Goal: Task Accomplishment & Management: Manage account settings

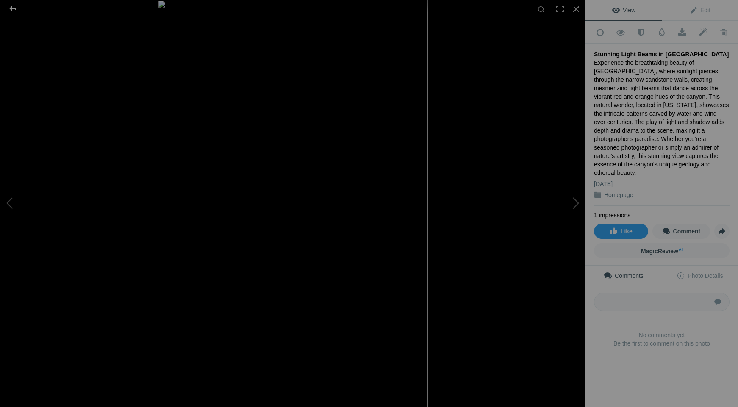
click at [14, 8] on div at bounding box center [12, 8] width 30 height 17
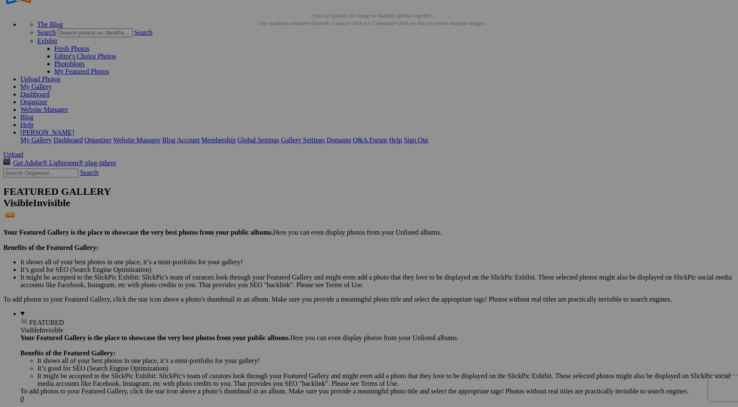
scroll to position [34, 0]
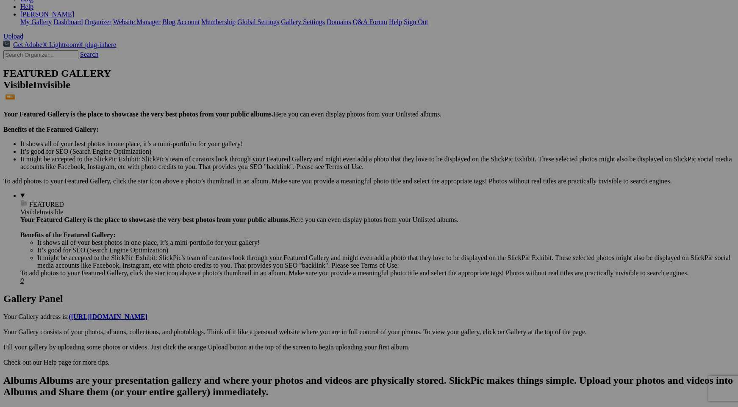
scroll to position [152, 0]
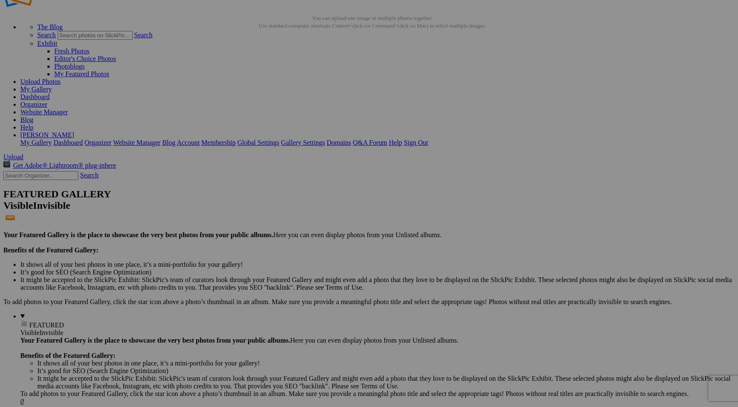
scroll to position [19, 0]
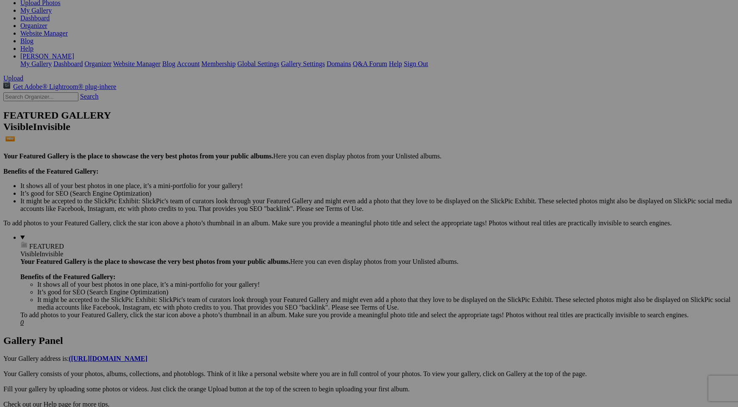
scroll to position [152, 0]
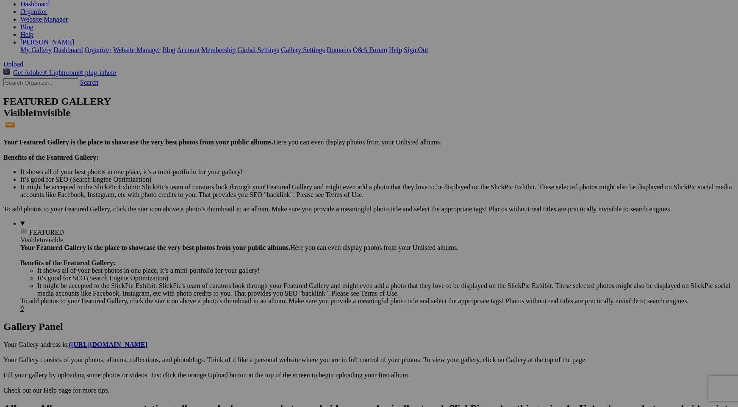
scroll to position [118, 0]
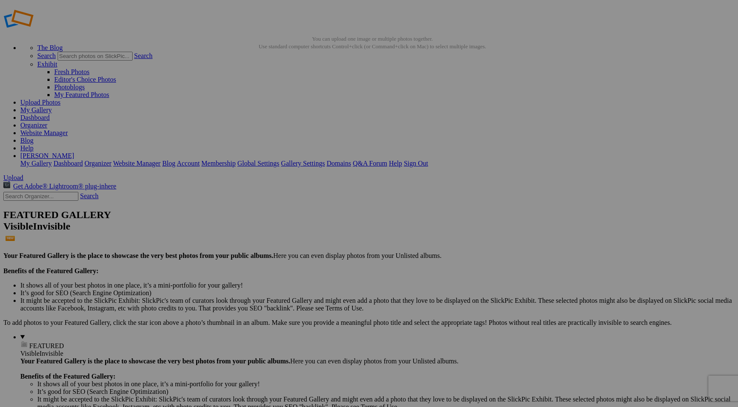
scroll to position [8, 0]
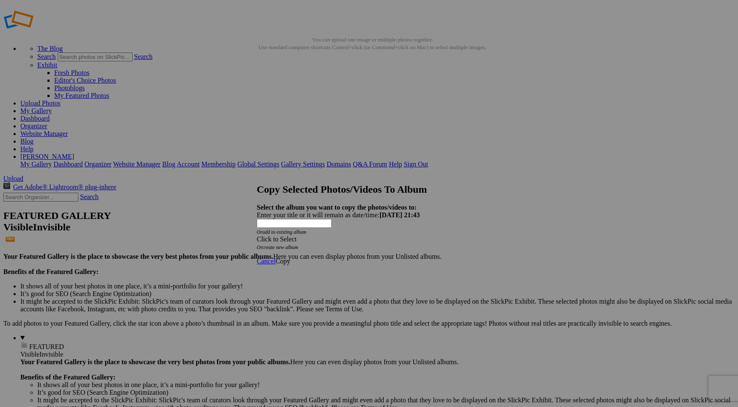
click at [298, 244] on link "create new album" at bounding box center [280, 247] width 36 height 6
click at [300, 229] on link "add to existing album" at bounding box center [284, 232] width 44 height 6
click at [308, 212] on div "My Albums Homepage" at bounding box center [352, 210] width 153 height 12
click at [298, 221] on link "create new album" at bounding box center [280, 223] width 36 height 6
click at [298, 213] on div "Enter your title or it will remain as date/time: 2025-08-23 21:43" at bounding box center [369, 215] width 224 height 8
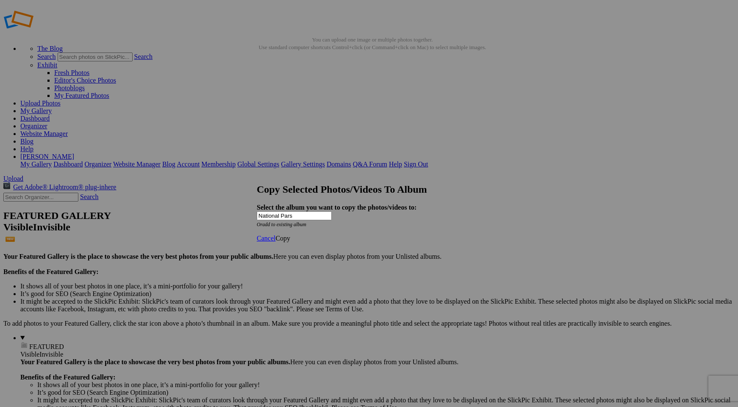
type input "National Pars"
click at [290, 242] on span "Copy" at bounding box center [282, 238] width 15 height 7
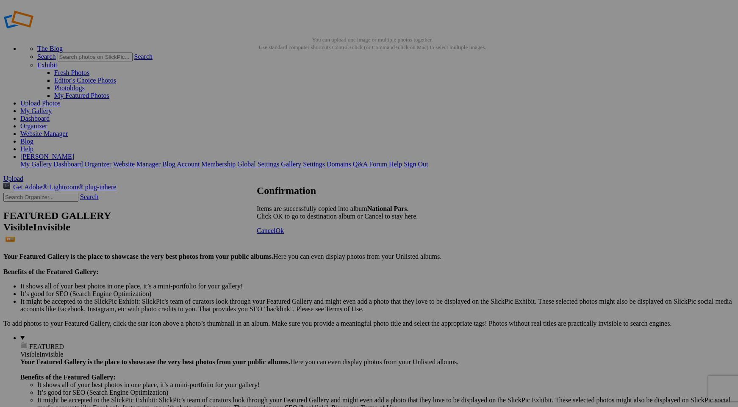
click at [284, 234] on span "Ok" at bounding box center [279, 230] width 8 height 7
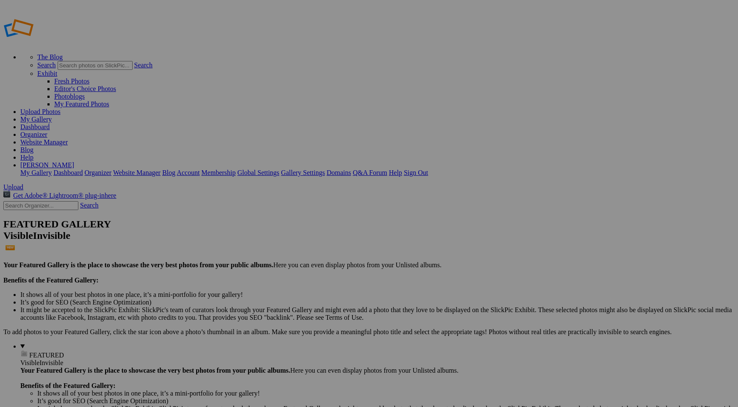
type input "National Parks"
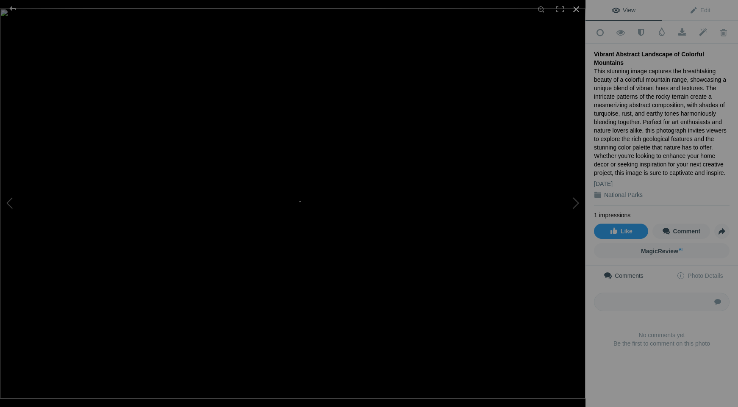
click at [576, 9] on div at bounding box center [576, 9] width 19 height 19
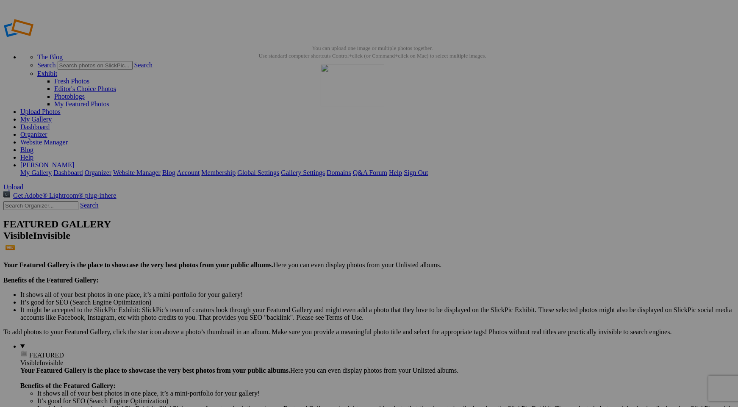
drag, startPoint x: 304, startPoint y: 119, endPoint x: 443, endPoint y: 126, distance: 138.7
drag, startPoint x: 391, startPoint y: 234, endPoint x: 230, endPoint y: 114, distance: 201.3
drag, startPoint x: 468, startPoint y: 235, endPoint x: 448, endPoint y: 126, distance: 110.7
drag, startPoint x: 707, startPoint y: 132, endPoint x: 244, endPoint y: 118, distance: 463.1
drag, startPoint x: 391, startPoint y: 236, endPoint x: 221, endPoint y: 215, distance: 171.5
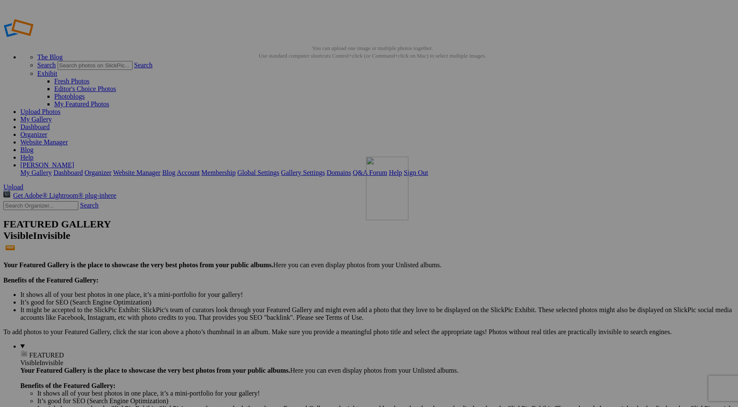
drag, startPoint x: 310, startPoint y: 228, endPoint x: 488, endPoint y: 218, distance: 178.2
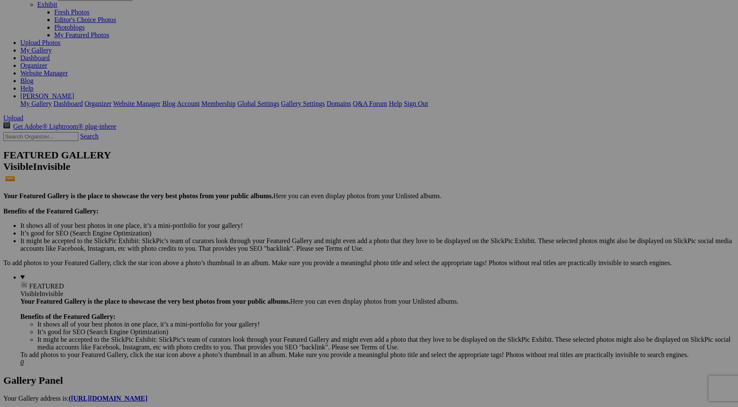
scroll to position [74, 0]
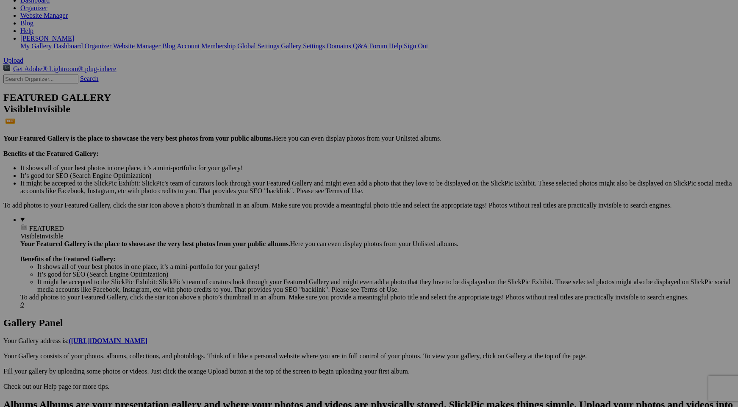
scroll to position [124, 0]
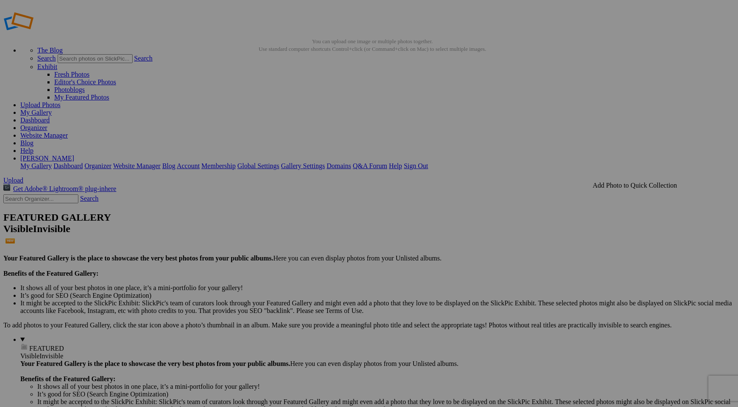
scroll to position [0, 0]
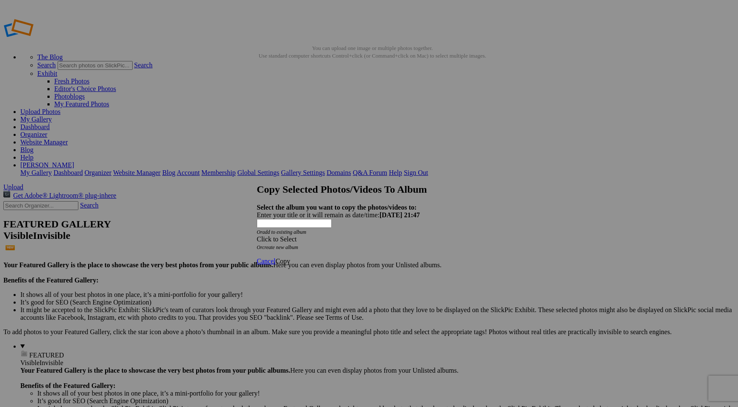
click at [298, 244] on link "create new album" at bounding box center [280, 247] width 36 height 6
click at [310, 211] on div "Enter your title or it will remain as date/time: 2025-08-23 21:47" at bounding box center [369, 215] width 224 height 8
type input "Nature"
click at [290, 242] on span "Copy" at bounding box center [282, 238] width 15 height 7
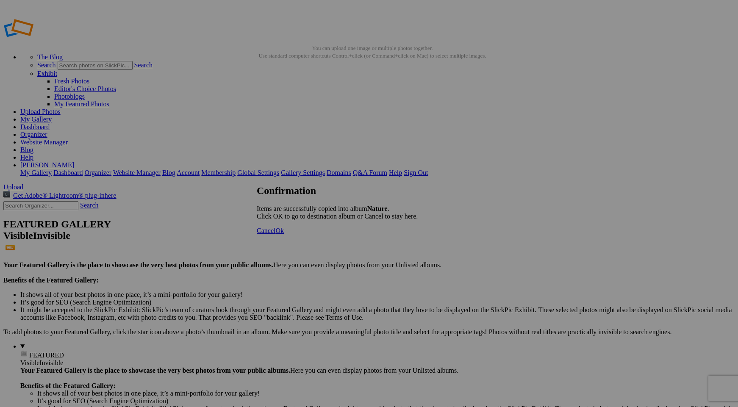
click at [275, 234] on span "Cancel" at bounding box center [266, 230] width 19 height 7
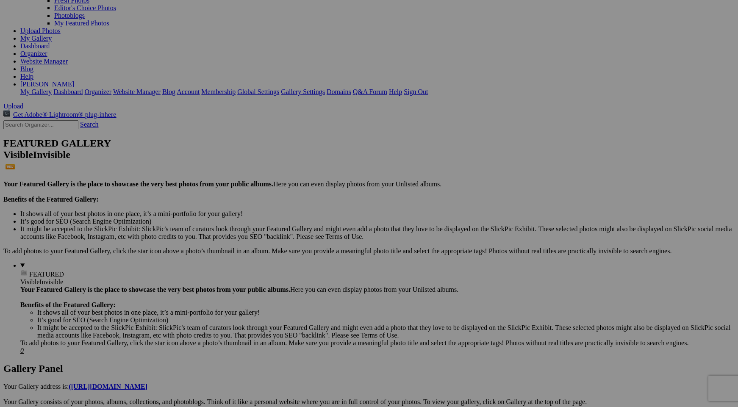
scroll to position [84, 0]
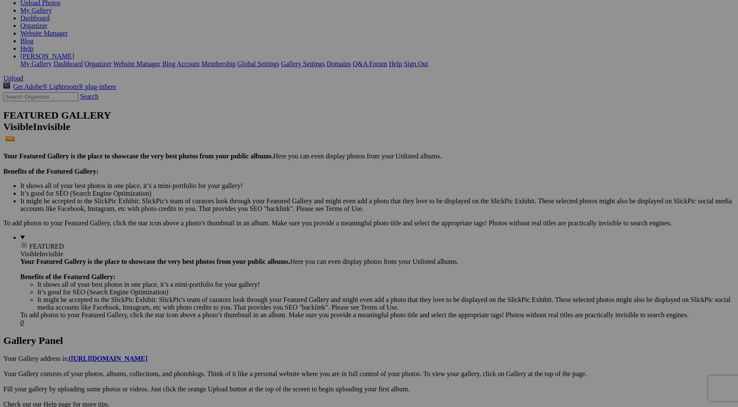
scroll to position [145, 0]
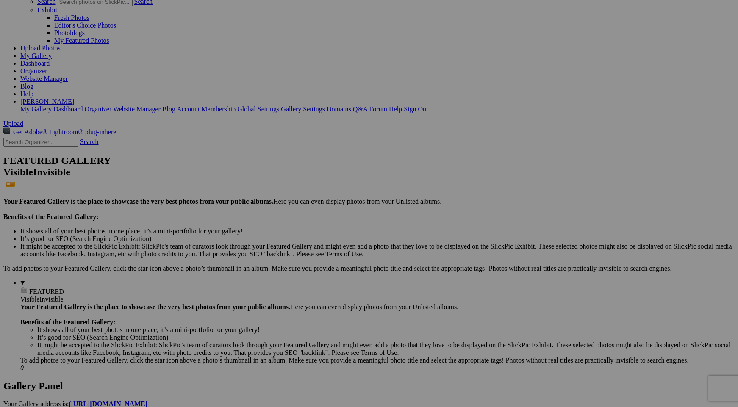
scroll to position [0, 0]
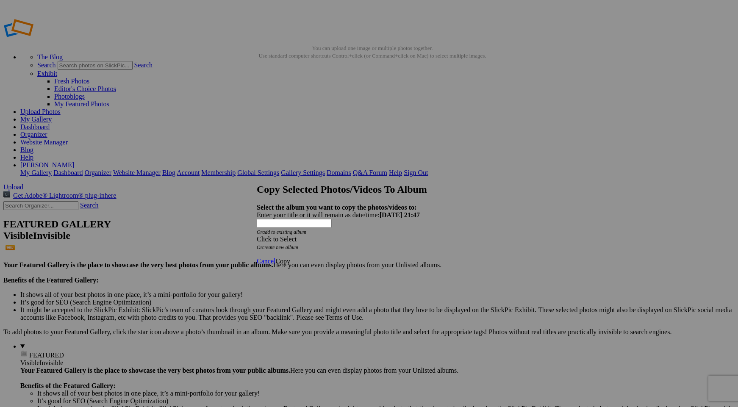
click at [298, 244] on link "create new album" at bounding box center [280, 247] width 36 height 6
click at [307, 211] on div "Enter your title or it will remain as date/time: 2025-08-23 21:47" at bounding box center [369, 215] width 224 height 8
type input "Landscapes"
click at [290, 242] on span "Copy" at bounding box center [282, 238] width 15 height 7
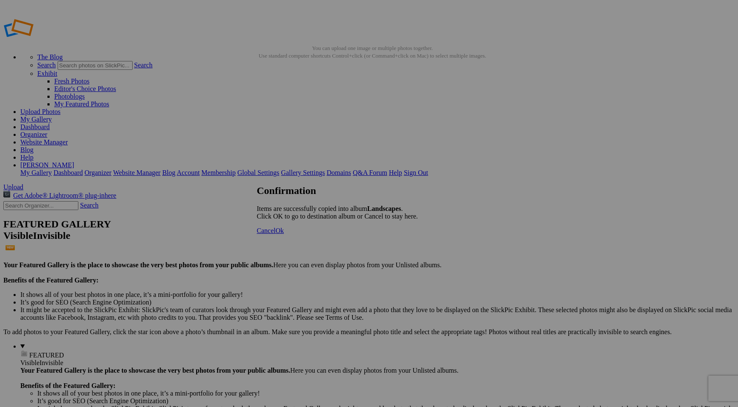
click at [284, 234] on span "Ok" at bounding box center [279, 230] width 8 height 7
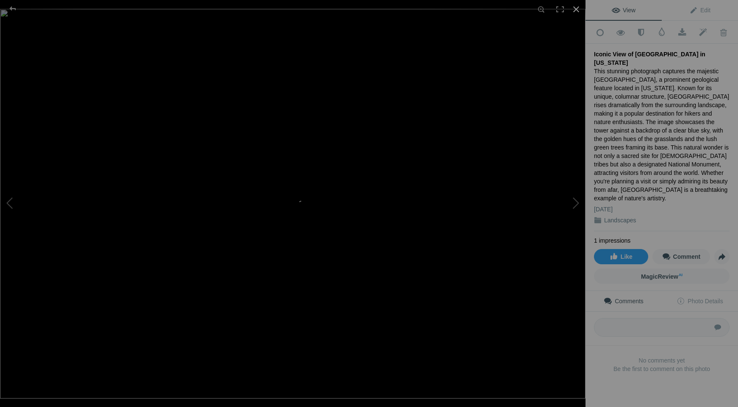
click at [575, 10] on div at bounding box center [576, 9] width 19 height 19
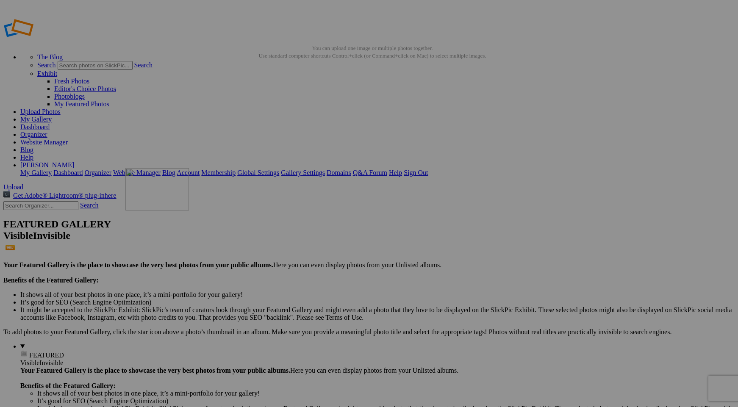
drag, startPoint x: 461, startPoint y: 122, endPoint x: 248, endPoint y: 229, distance: 238.3
drag, startPoint x: 700, startPoint y: 126, endPoint x: 374, endPoint y: 115, distance: 325.5
drag, startPoint x: 542, startPoint y: 121, endPoint x: 262, endPoint y: 208, distance: 293.2
drag, startPoint x: 622, startPoint y: 129, endPoint x: 536, endPoint y: 116, distance: 87.0
drag, startPoint x: 712, startPoint y: 128, endPoint x: 512, endPoint y: 113, distance: 200.1
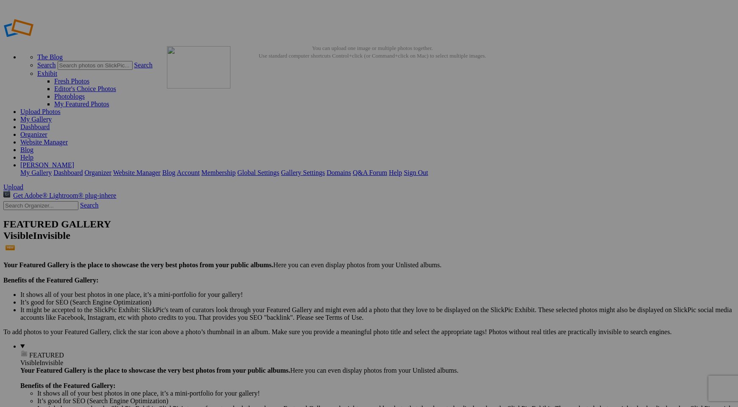
drag, startPoint x: 623, startPoint y: 123, endPoint x: 288, endPoint y: 107, distance: 335.0
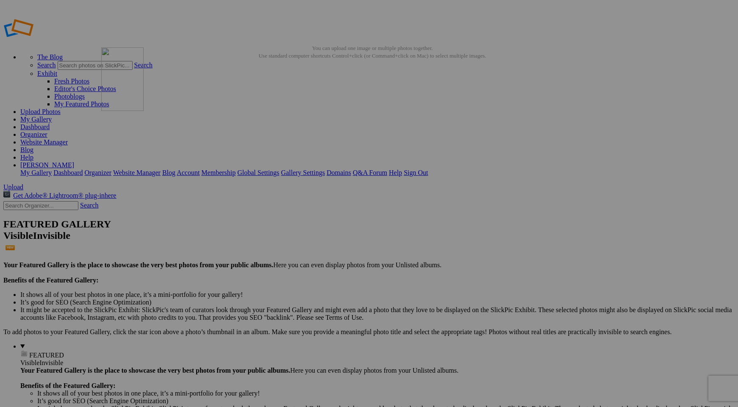
drag, startPoint x: 537, startPoint y: 128, endPoint x: 224, endPoint y: 107, distance: 313.7
drag, startPoint x: 164, startPoint y: 237, endPoint x: 370, endPoint y: 107, distance: 243.1
drag, startPoint x: 455, startPoint y: 127, endPoint x: 277, endPoint y: 102, distance: 179.2
drag, startPoint x: 467, startPoint y: 124, endPoint x: 458, endPoint y: 113, distance: 13.9
drag, startPoint x: 385, startPoint y: 126, endPoint x: 461, endPoint y: 118, distance: 77.1
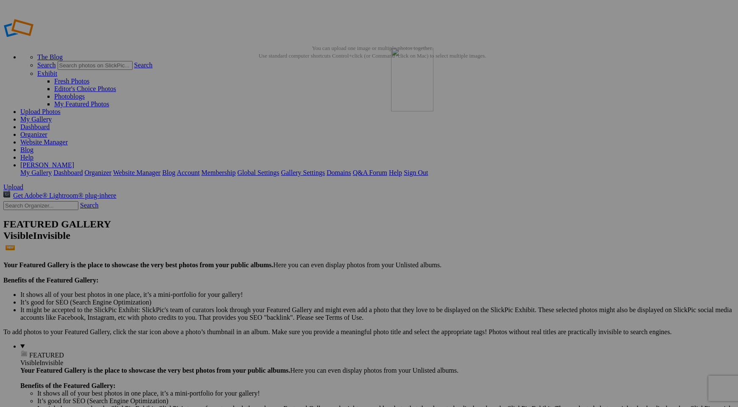
drag, startPoint x: 164, startPoint y: 238, endPoint x: 514, endPoint y: 108, distance: 373.4
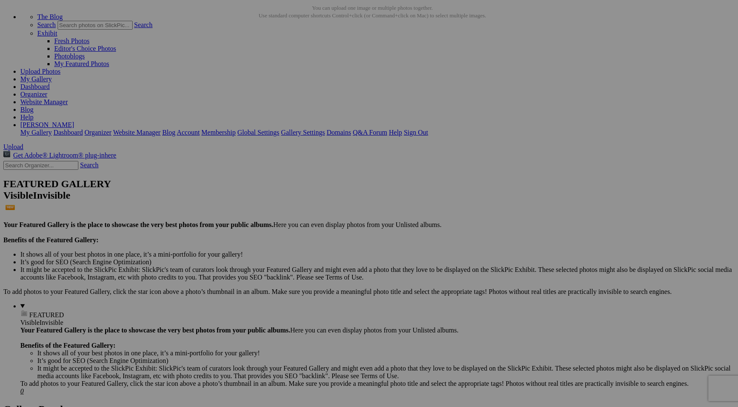
scroll to position [11, 0]
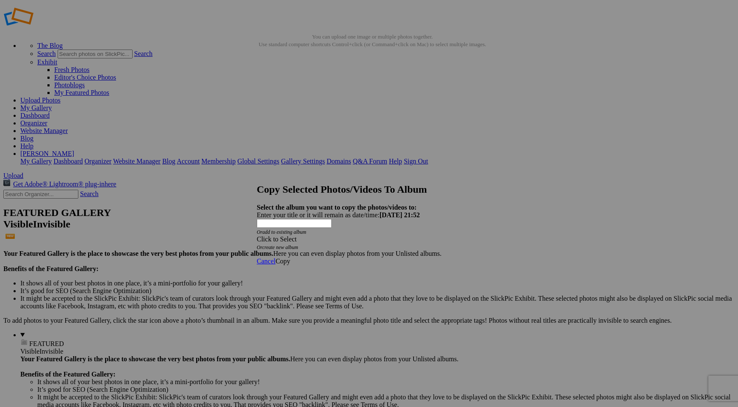
click at [388, 235] on div "Click to Select" at bounding box center [369, 239] width 224 height 8
click at [311, 240] on link "Nature" at bounding box center [302, 236] width 19 height 7
click at [290, 258] on span "Copy" at bounding box center [282, 261] width 15 height 7
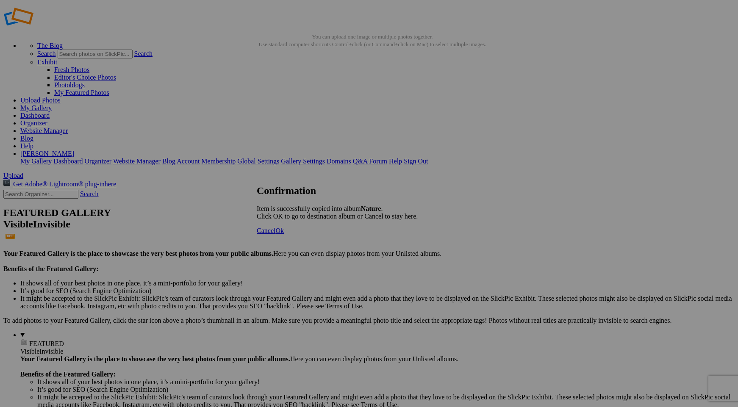
click at [275, 234] on span "Cancel" at bounding box center [266, 230] width 19 height 7
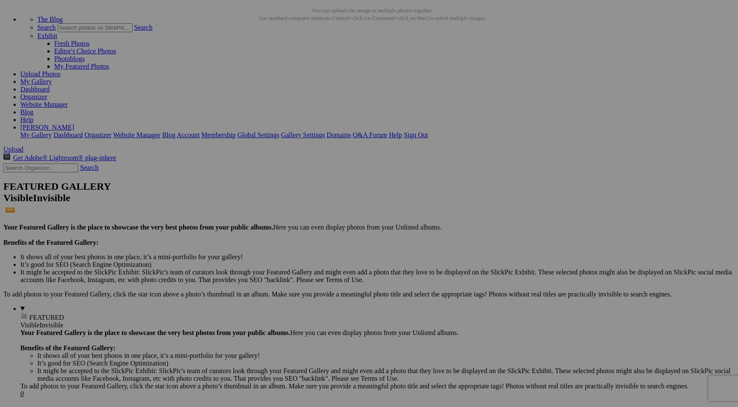
scroll to position [32, 0]
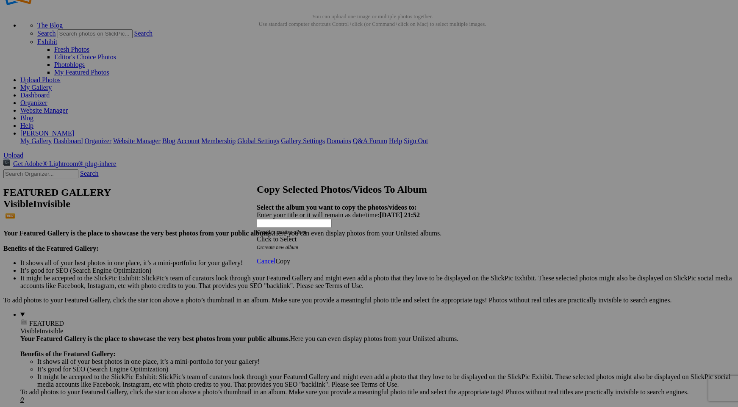
click at [370, 235] on div "Click to Select" at bounding box center [369, 239] width 224 height 8
click at [333, 247] on link "National Parks" at bounding box center [313, 243] width 40 height 7
click at [290, 258] on span "Copy" at bounding box center [282, 261] width 15 height 7
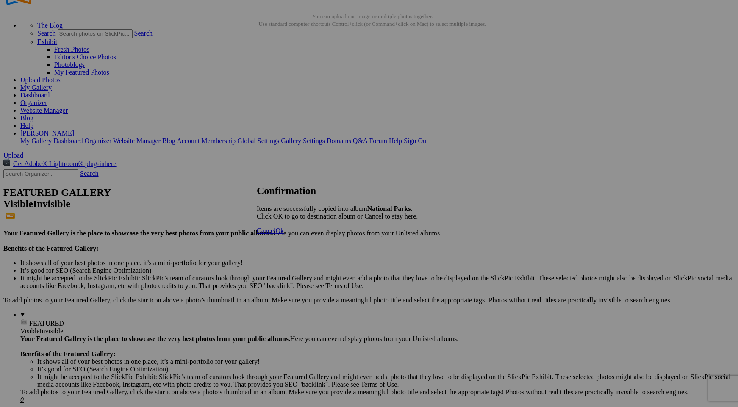
click at [284, 234] on span "Ok" at bounding box center [279, 230] width 8 height 7
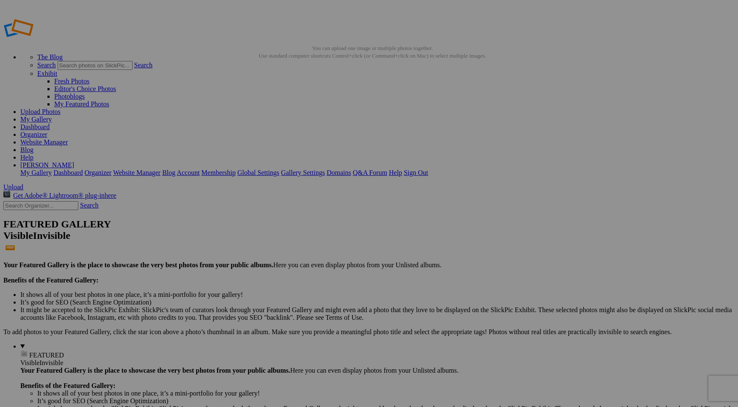
click at [313, 258] on span "Yes" at bounding box center [308, 258] width 10 height 7
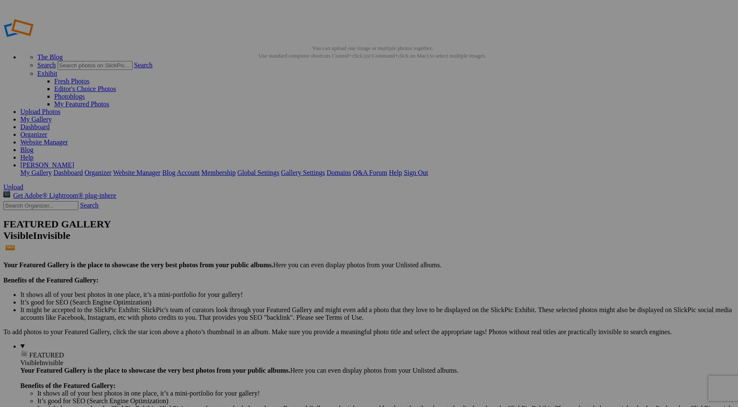
click at [313, 258] on span "Yes" at bounding box center [308, 258] width 10 height 7
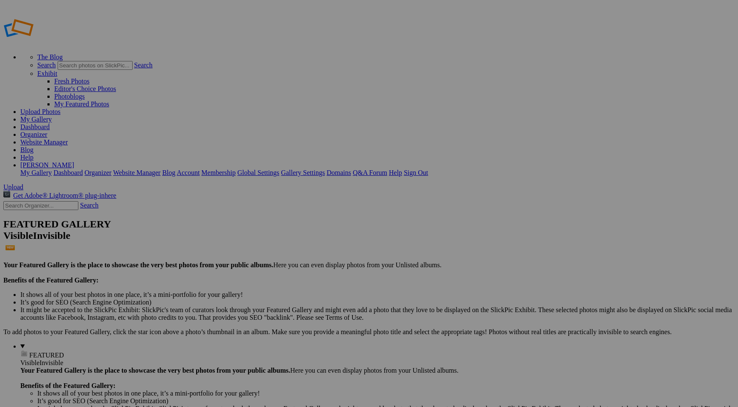
drag, startPoint x: 318, startPoint y: 125, endPoint x: 238, endPoint y: 113, distance: 80.1
drag, startPoint x: 324, startPoint y: 133, endPoint x: 217, endPoint y: 105, distance: 110.4
drag, startPoint x: 699, startPoint y: 126, endPoint x: 293, endPoint y: 105, distance: 406.3
drag, startPoint x: 242, startPoint y: 224, endPoint x: 357, endPoint y: 116, distance: 157.6
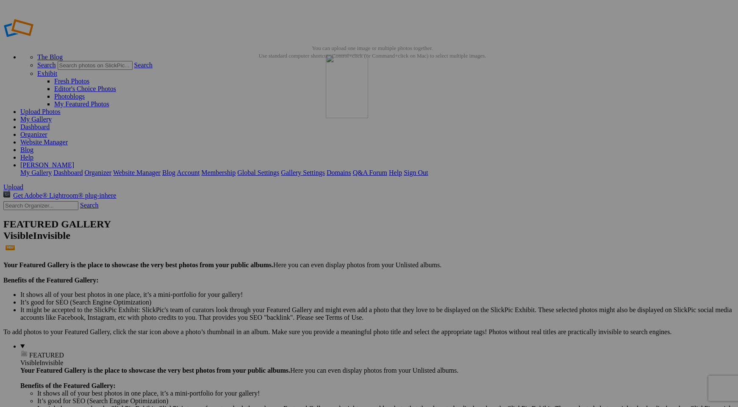
drag, startPoint x: 633, startPoint y: 244, endPoint x: 448, endPoint y: 115, distance: 225.7
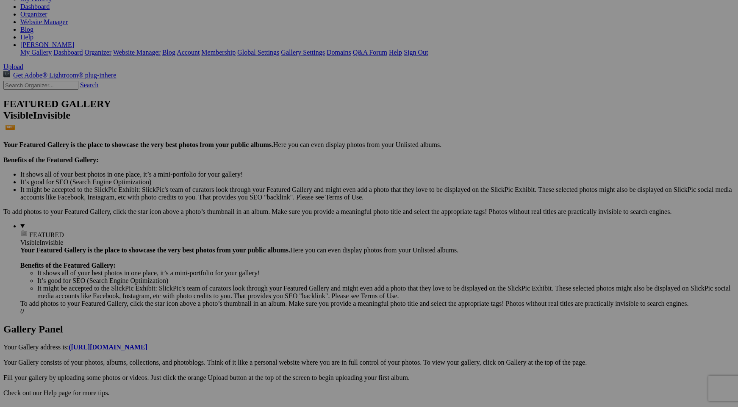
scroll to position [130, 0]
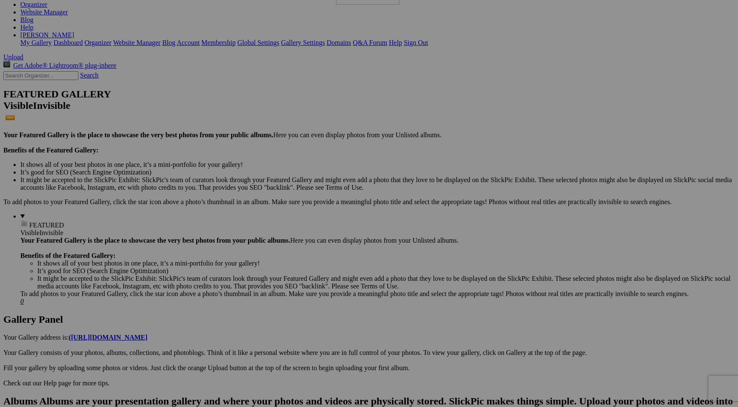
drag, startPoint x: 603, startPoint y: 339, endPoint x: 458, endPoint y: 29, distance: 342.4
drag, startPoint x: 536, startPoint y: 335, endPoint x: 292, endPoint y: 91, distance: 344.4
drag, startPoint x: 399, startPoint y: 337, endPoint x: 146, endPoint y: 108, distance: 340.9
drag, startPoint x: 454, startPoint y: 110, endPoint x: 576, endPoint y: 324, distance: 246.6
drag, startPoint x: 530, startPoint y: 220, endPoint x: 584, endPoint y: 319, distance: 113.0
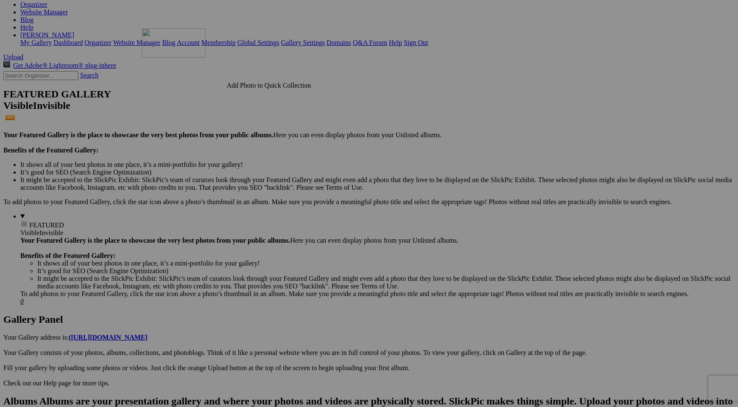
drag, startPoint x: 608, startPoint y: 333, endPoint x: 266, endPoint y: 103, distance: 411.6
drag, startPoint x: 610, startPoint y: 110, endPoint x: 348, endPoint y: 290, distance: 318.0
drag, startPoint x: 164, startPoint y: 321, endPoint x: 619, endPoint y: 316, distance: 454.9
drag, startPoint x: 310, startPoint y: 217, endPoint x: 560, endPoint y: 312, distance: 266.9
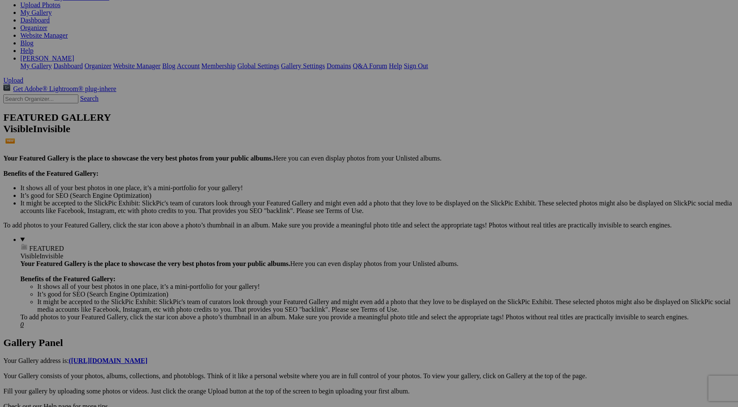
scroll to position [106, 0]
drag, startPoint x: 694, startPoint y: 126, endPoint x: 601, endPoint y: 307, distance: 203.1
drag, startPoint x: 696, startPoint y: 246, endPoint x: 582, endPoint y: 383, distance: 178.6
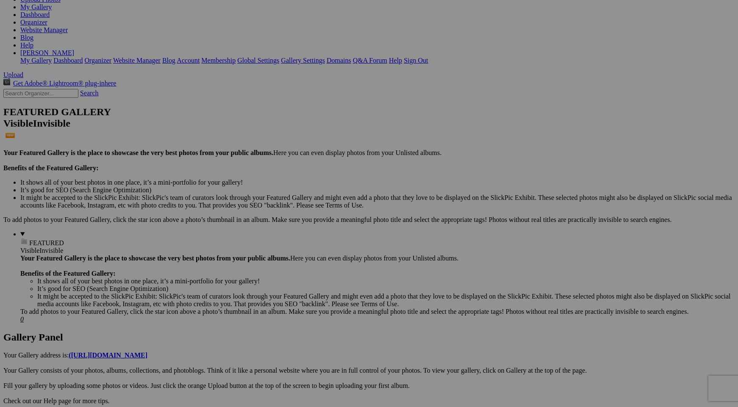
scroll to position [124, 0]
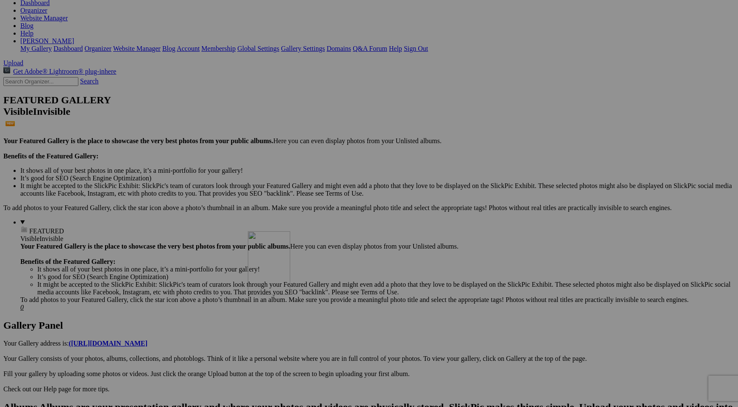
drag, startPoint x: 692, startPoint y: 231, endPoint x: 370, endPoint y: 305, distance: 330.3
drag, startPoint x: 543, startPoint y: 224, endPoint x: 136, endPoint y: 320, distance: 418.1
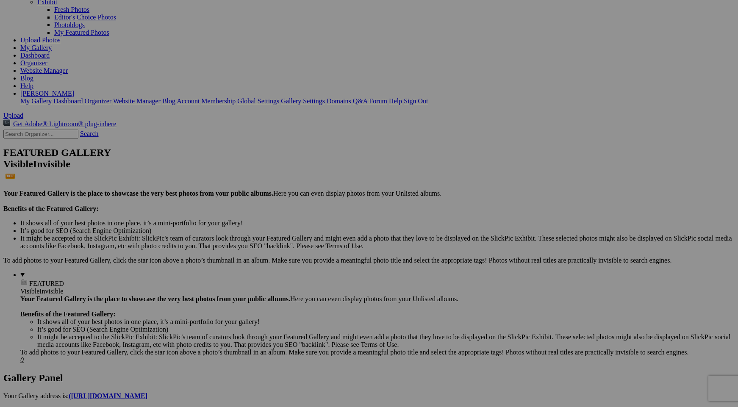
scroll to position [71, 0]
drag, startPoint x: 698, startPoint y: 296, endPoint x: 601, endPoint y: 61, distance: 253.7
drag, startPoint x: 172, startPoint y: 174, endPoint x: 670, endPoint y: 65, distance: 509.9
drag, startPoint x: 389, startPoint y: 174, endPoint x: 216, endPoint y: 167, distance: 173.4
drag, startPoint x: 696, startPoint y: 176, endPoint x: 293, endPoint y: 167, distance: 403.7
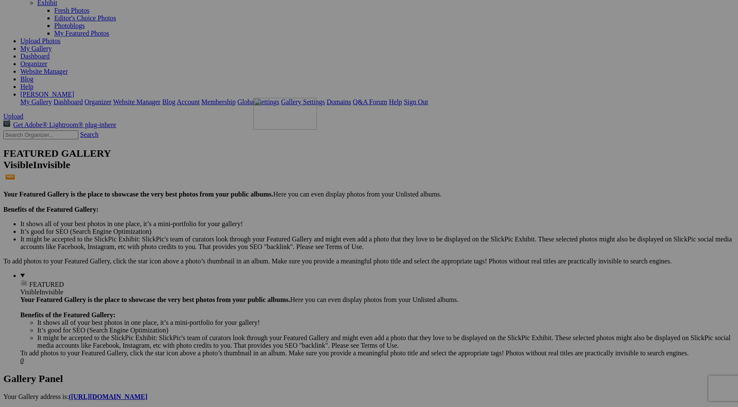
drag, startPoint x: 311, startPoint y: 291, endPoint x: 376, endPoint y: 172, distance: 135.9
drag, startPoint x: 688, startPoint y: 179, endPoint x: 592, endPoint y: 166, distance: 97.3
drag, startPoint x: 387, startPoint y: 281, endPoint x: 148, endPoint y: 265, distance: 239.4
drag, startPoint x: 541, startPoint y: 281, endPoint x: 364, endPoint y: 266, distance: 177.3
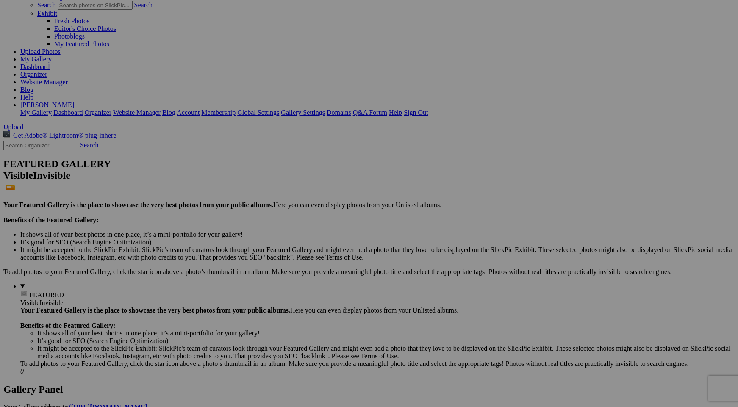
scroll to position [0, 0]
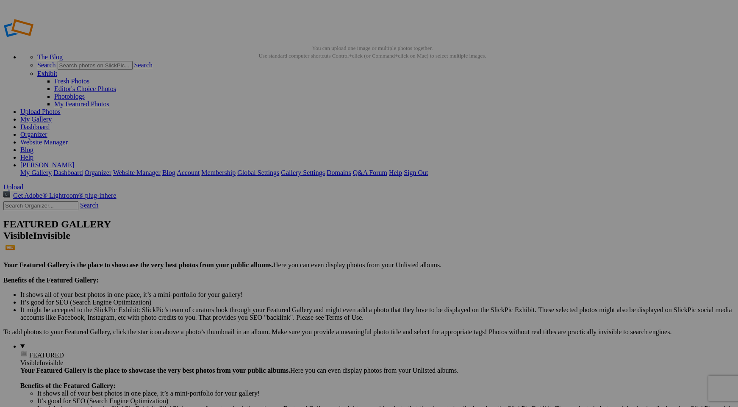
click at [68, 138] on link "Website Manager" at bounding box center [43, 141] width 47 height 7
